Goal: Navigation & Orientation: Find specific page/section

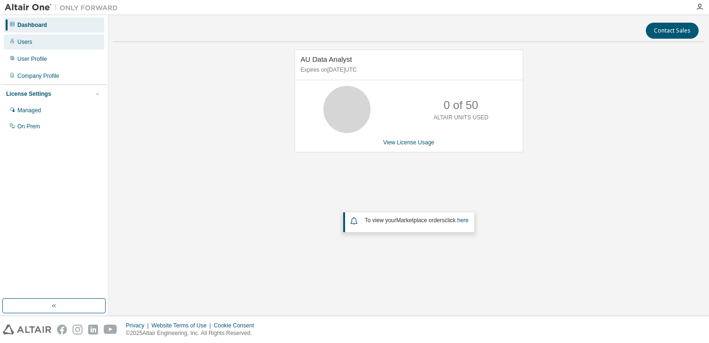
click at [27, 44] on div "Users" at bounding box center [24, 42] width 15 height 8
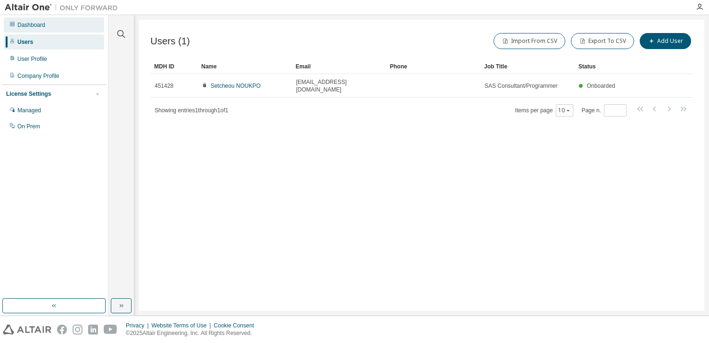
click at [35, 26] on div "Dashboard" at bounding box center [31, 25] width 28 height 8
